Goal: Task Accomplishment & Management: Use online tool/utility

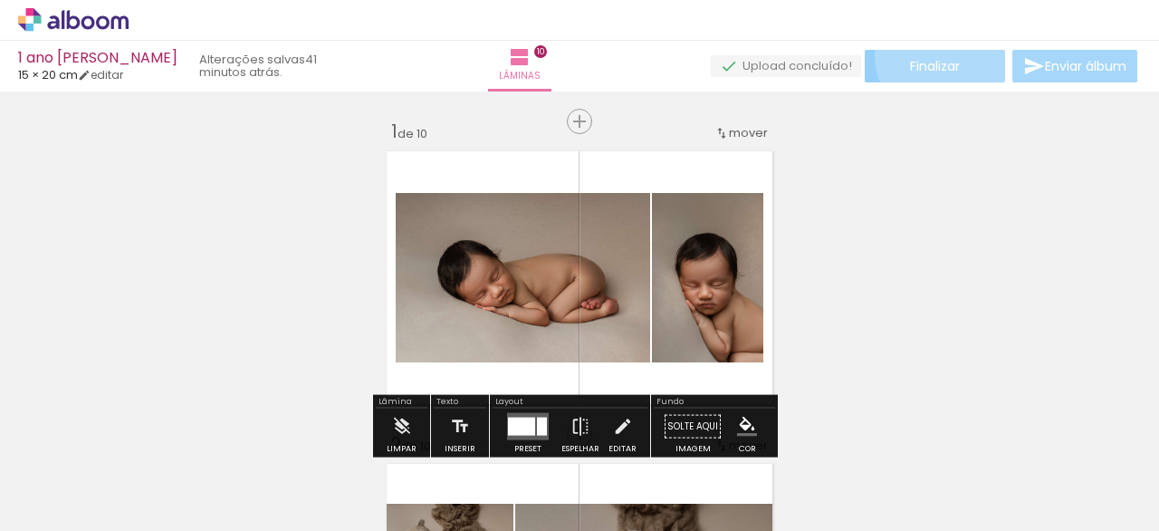
click at [938, 55] on paper-button "Finalizar" at bounding box center [935, 66] width 140 height 33
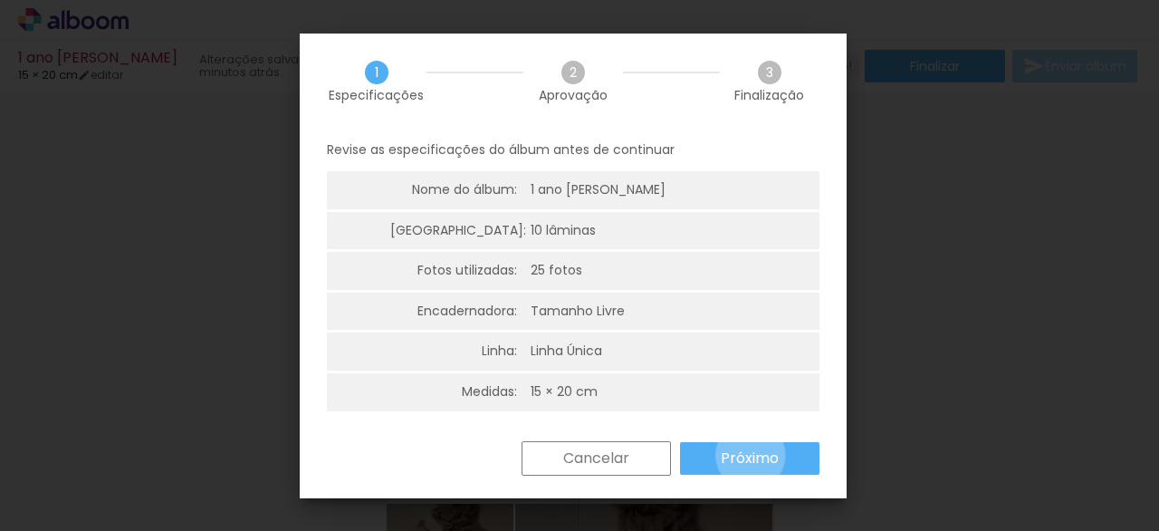
click at [0, 0] on slot "Próximo" at bounding box center [0, 0] width 0 height 0
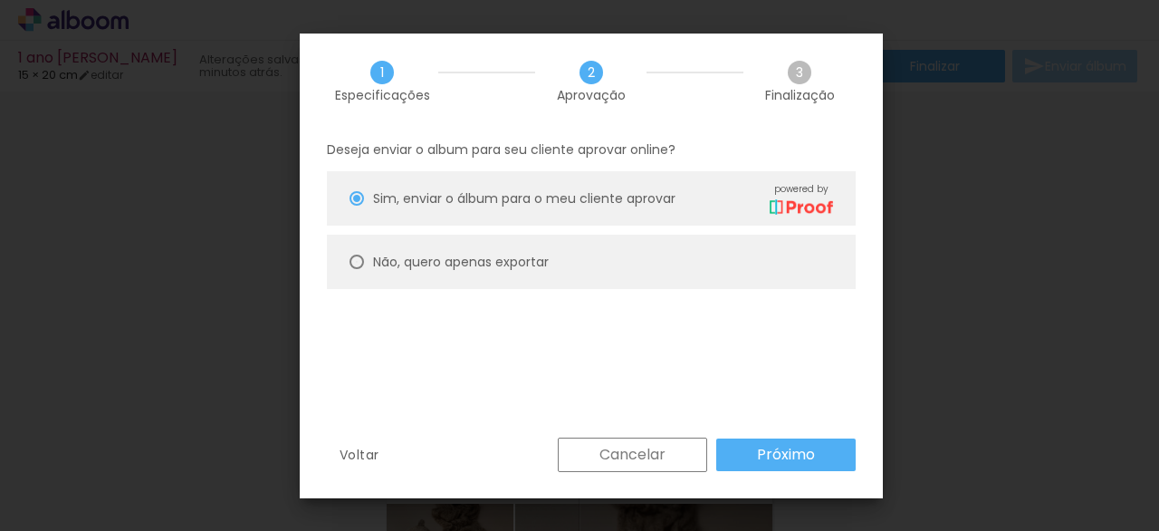
click at [359, 264] on div at bounding box center [357, 261] width 14 height 14
type paper-radio-button "on"
click at [753, 457] on paper-button "Próximo" at bounding box center [785, 454] width 139 height 33
type input "Alta, 300 DPI"
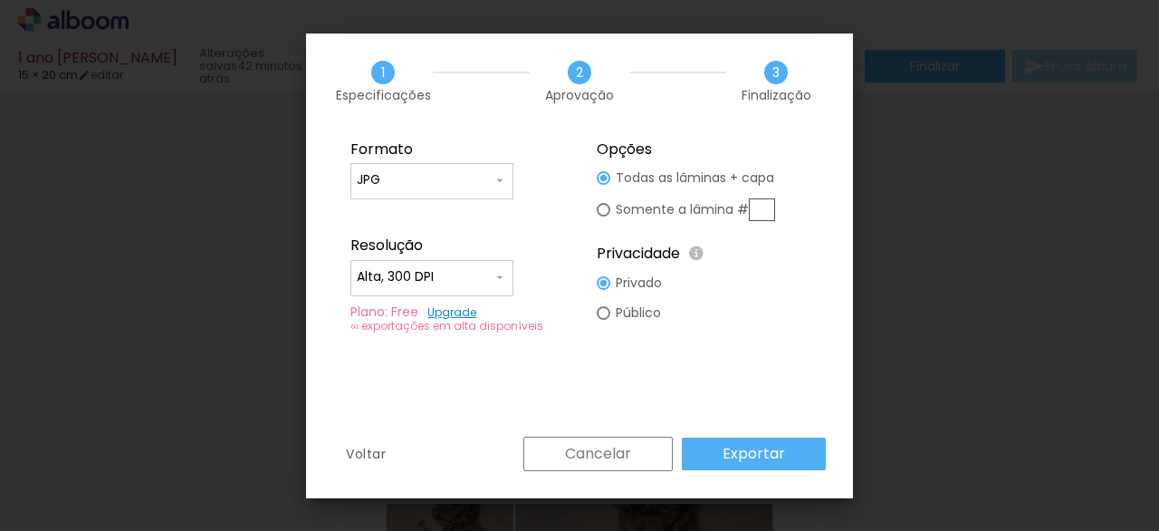
click at [0, 0] on slot "Exportar" at bounding box center [0, 0] width 0 height 0
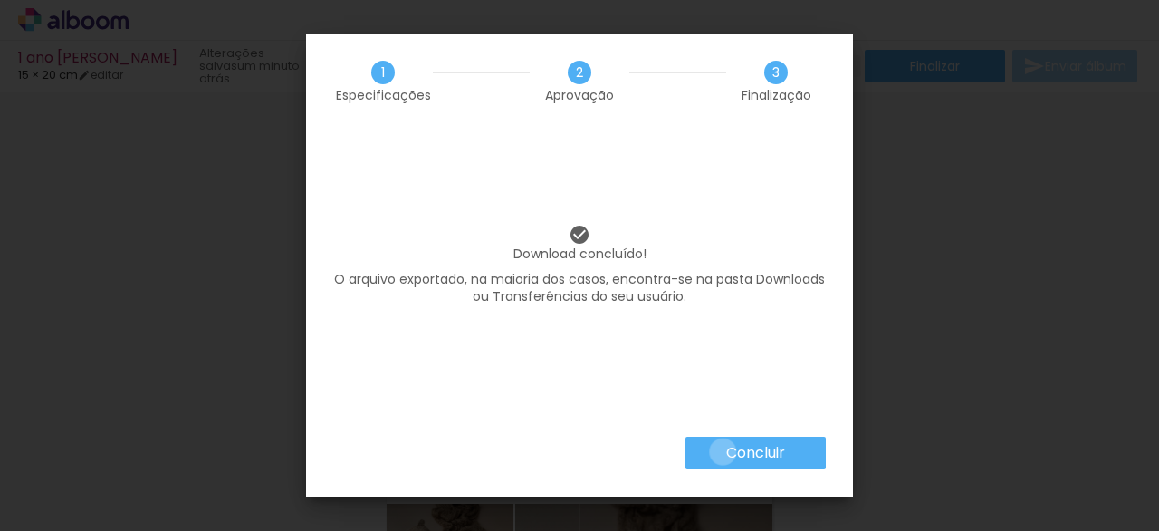
click at [724, 452] on paper-button "Concluir" at bounding box center [756, 452] width 140 height 33
